Goal: Transaction & Acquisition: Purchase product/service

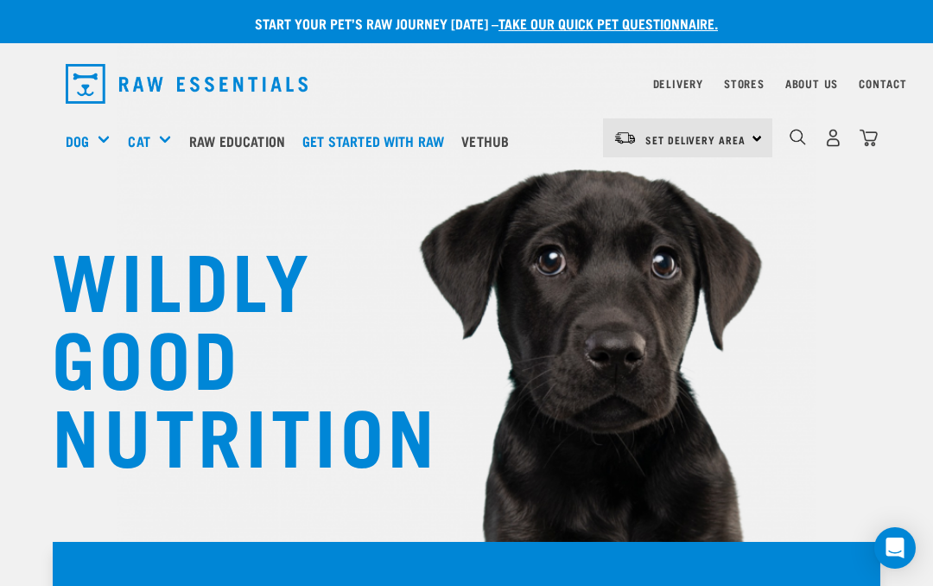
click at [0, 0] on div "Bulk Frozen" at bounding box center [0, 0] width 0 height 0
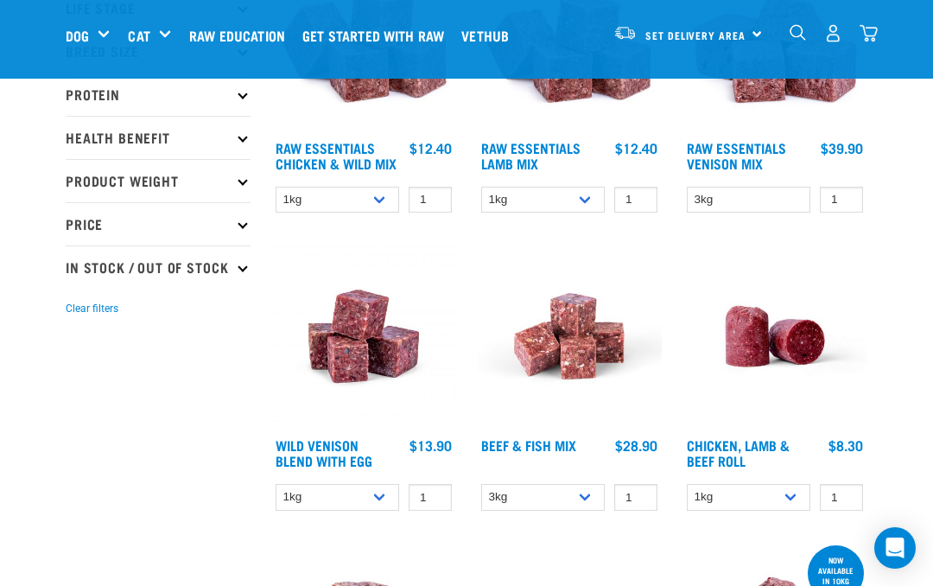
scroll to position [293, 0]
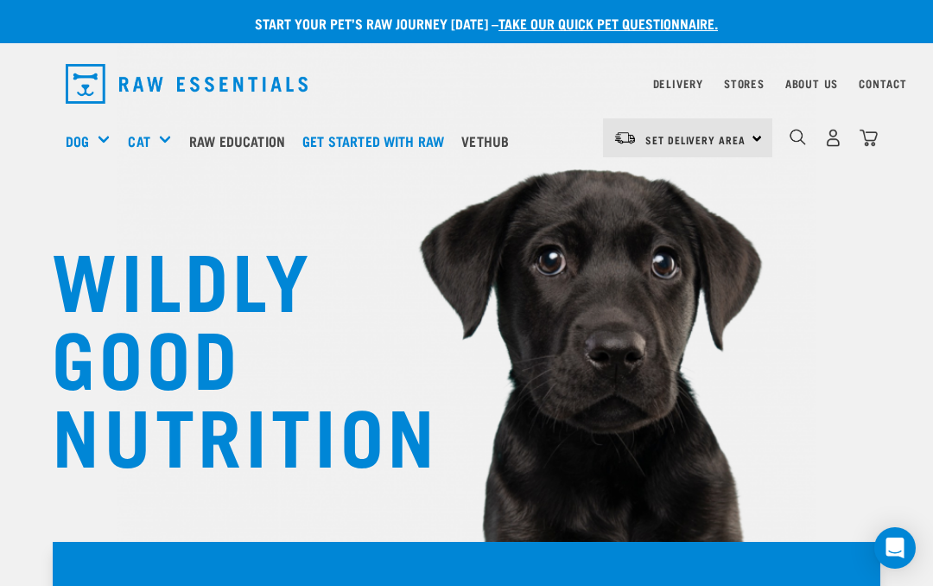
click at [802, 143] on img "dropdown navigation" at bounding box center [798, 137] width 16 height 16
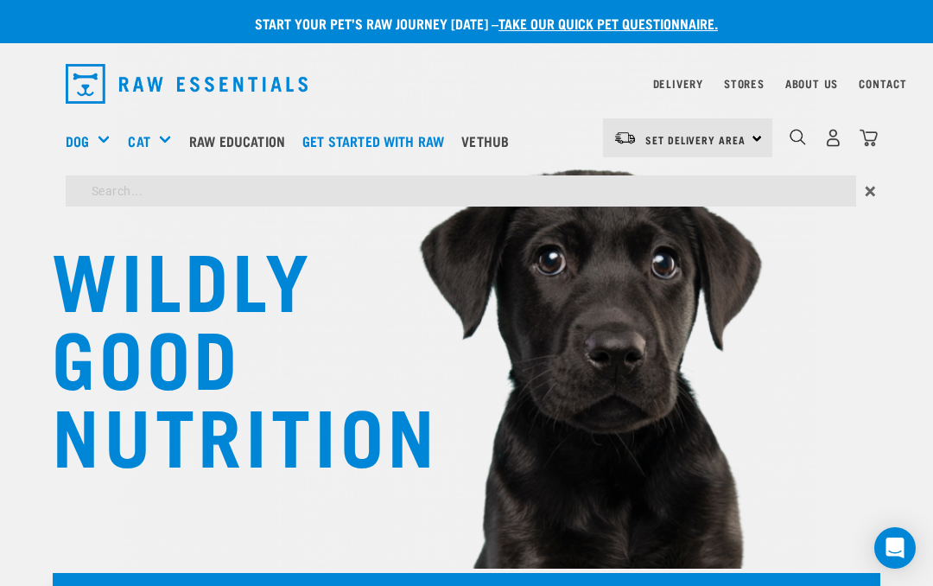
click at [799, 145] on img "dropdown navigation" at bounding box center [798, 137] width 16 height 16
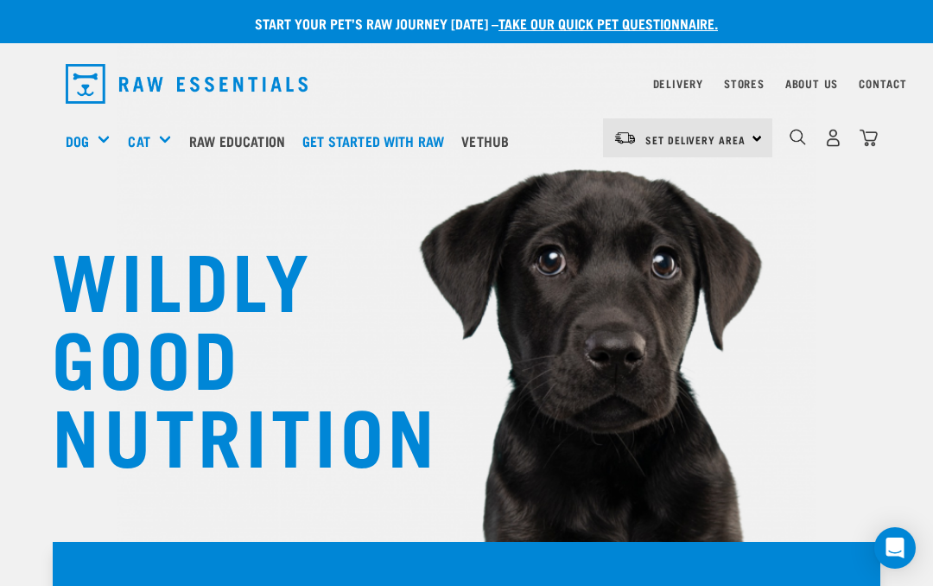
click at [792, 139] on img "dropdown navigation" at bounding box center [798, 137] width 16 height 16
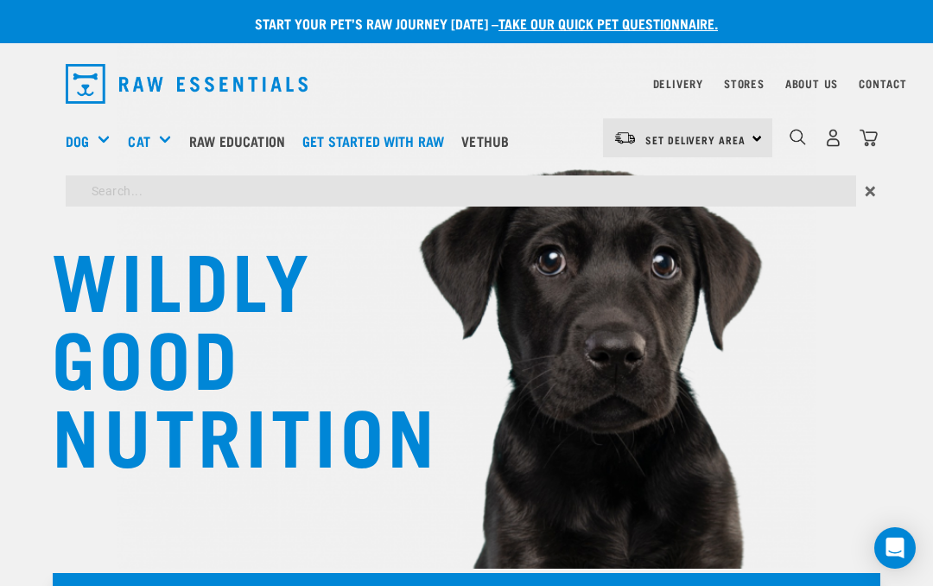
click at [794, 141] on img "dropdown navigation" at bounding box center [798, 137] width 16 height 16
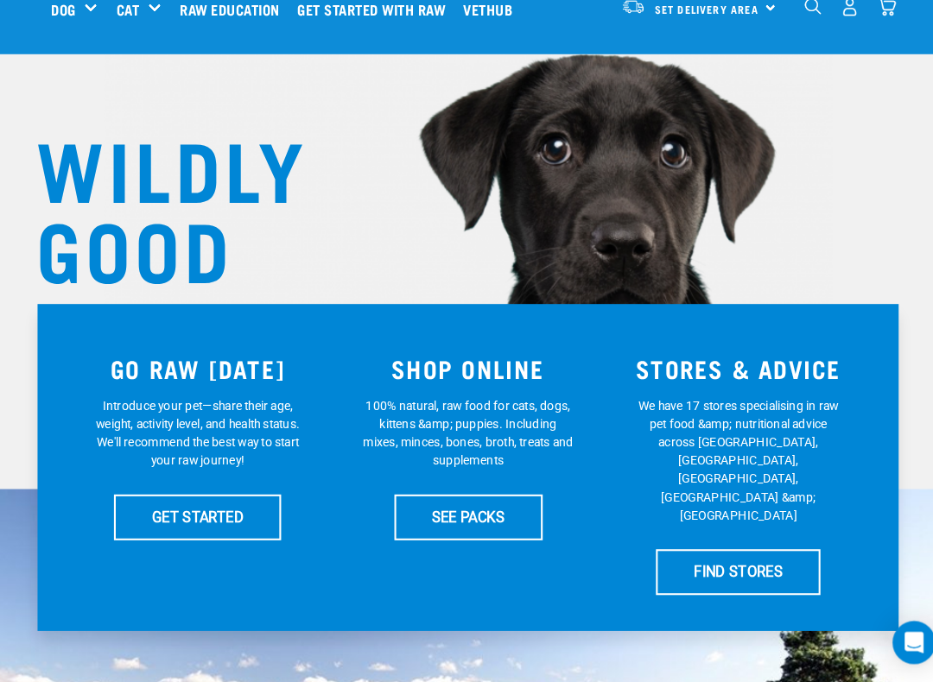
scroll to position [92, 0]
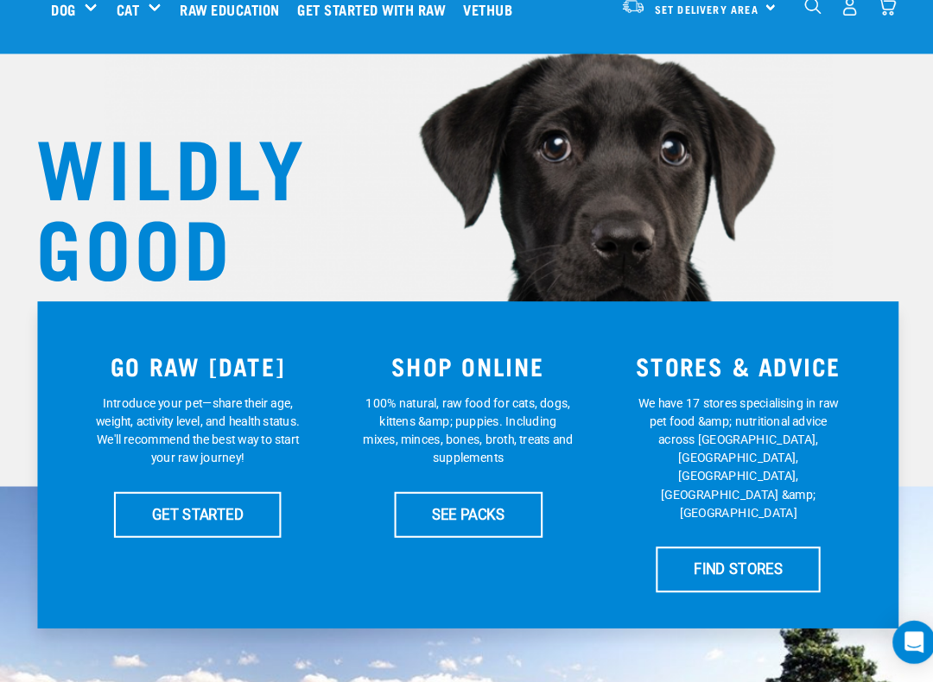
click at [486, 365] on h3 "SHOP ONLINE" at bounding box center [466, 378] width 239 height 27
click at [461, 501] on link "SEE PACKS" at bounding box center [467, 521] width 143 height 43
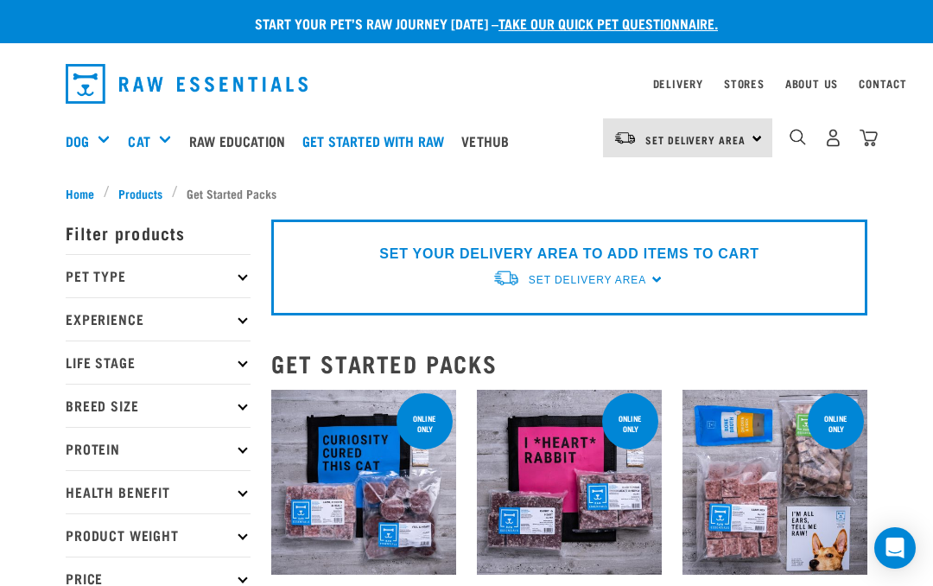
click at [240, 281] on p "Pet Type" at bounding box center [158, 275] width 185 height 43
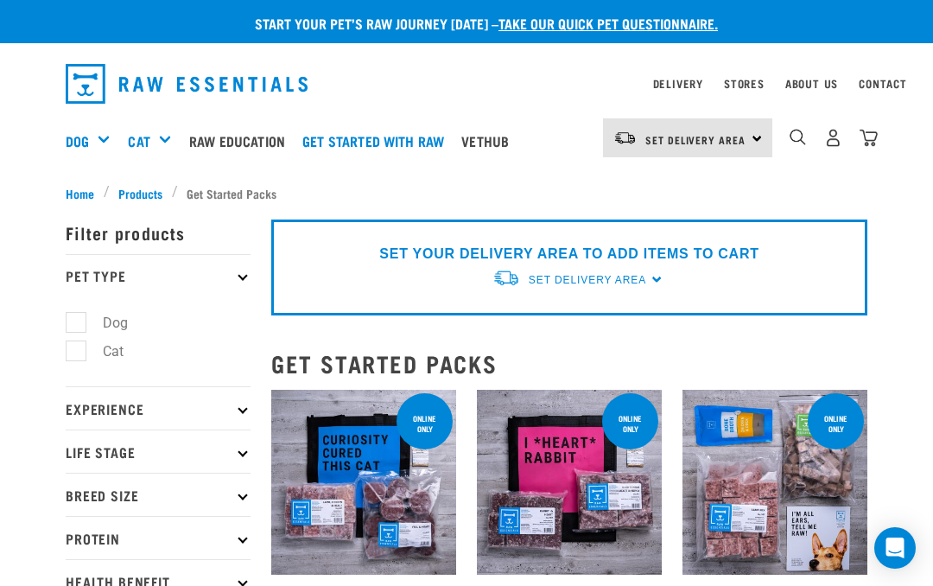
click at [80, 321] on label "Dog" at bounding box center [105, 323] width 60 height 22
click at [77, 321] on input "Dog" at bounding box center [71, 319] width 11 height 11
checkbox input "true"
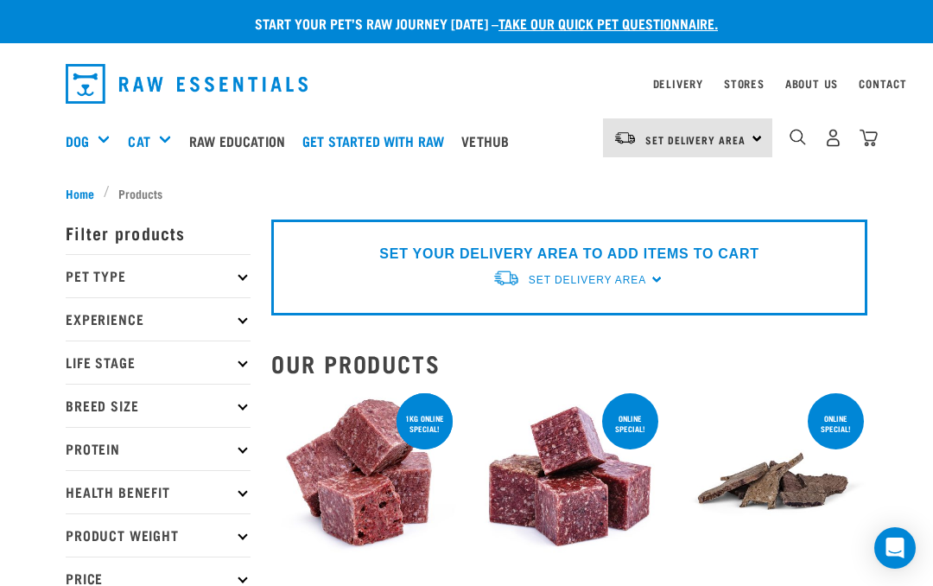
click at [797, 139] on img "dropdown navigation" at bounding box center [798, 137] width 16 height 16
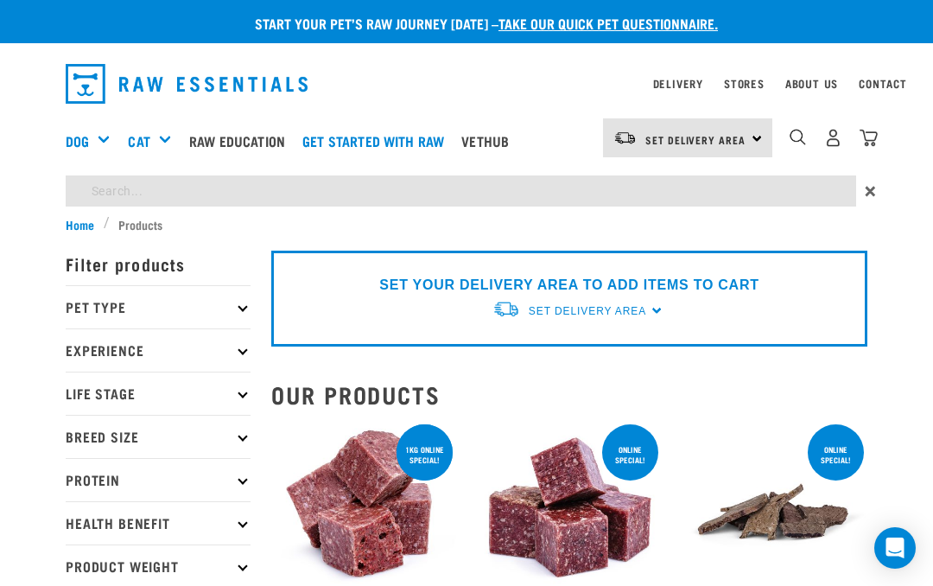
click at [199, 194] on input "search" at bounding box center [461, 190] width 790 height 31
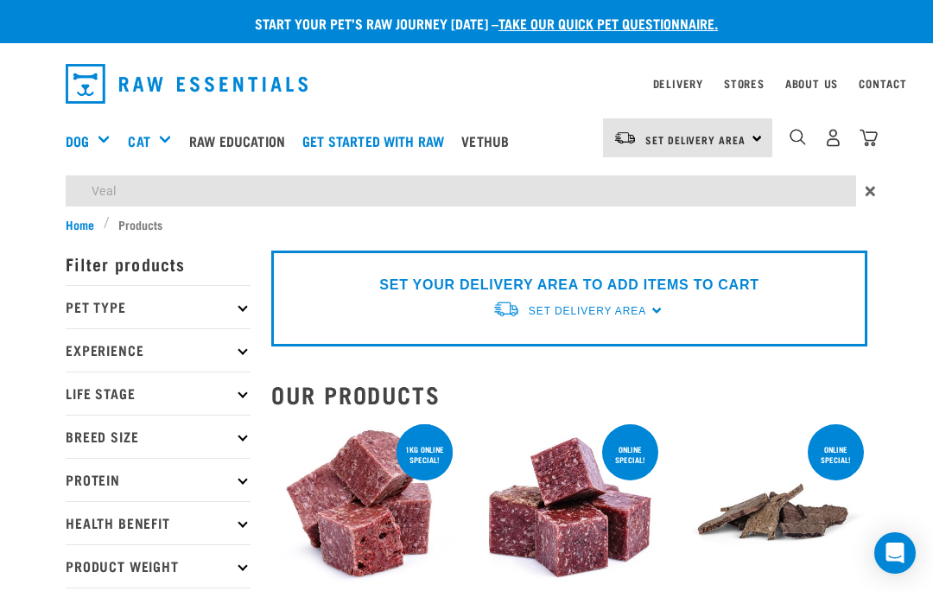
type input "Veal"
click at [796, 144] on img "dropdown navigation" at bounding box center [798, 137] width 16 height 16
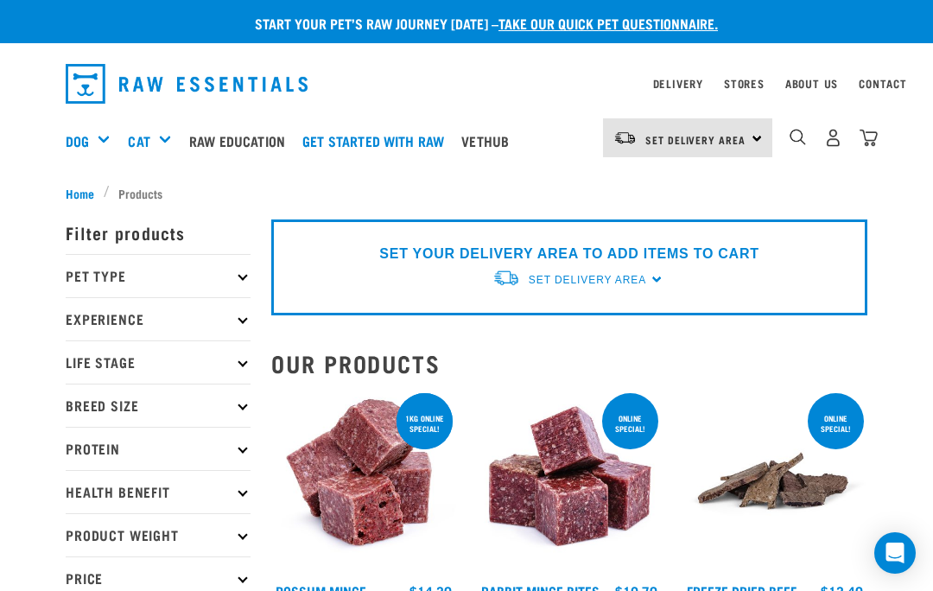
click at [246, 486] on p "Health Benefit" at bounding box center [158, 491] width 185 height 43
click at [247, 478] on p "Health Benefit" at bounding box center [158, 491] width 185 height 43
click at [241, 470] on p "Health Benefit" at bounding box center [158, 491] width 185 height 43
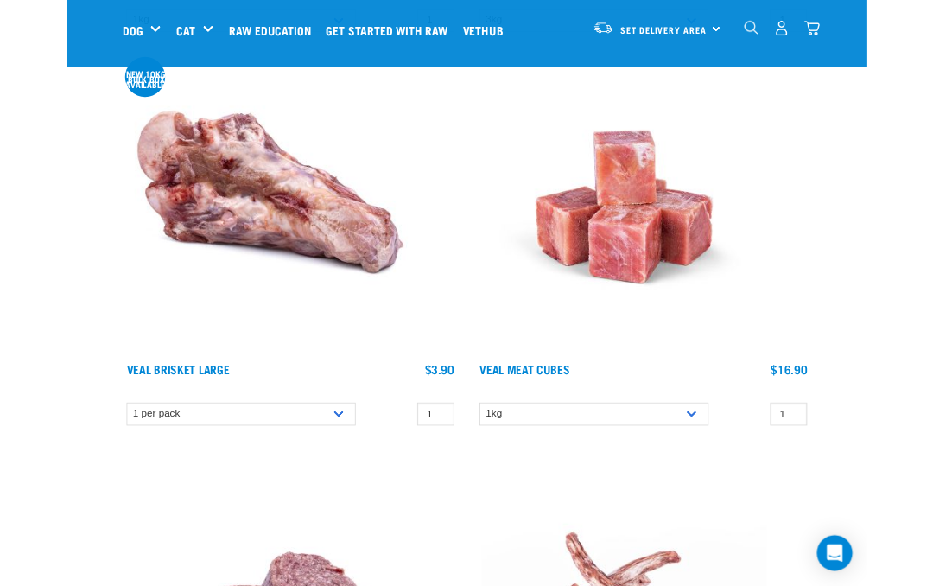
scroll to position [2548, 0]
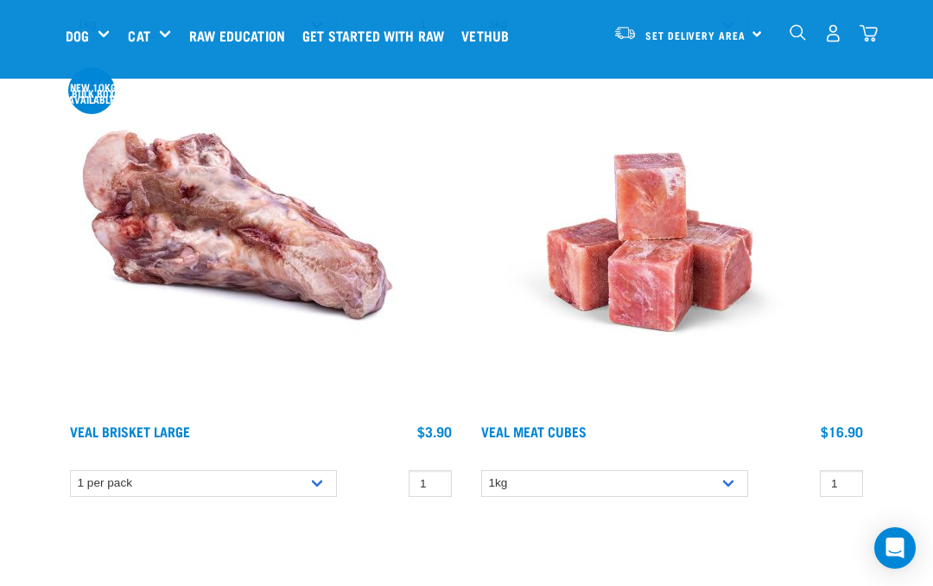
click at [663, 288] on img at bounding box center [650, 242] width 346 height 346
